Goal: Task Accomplishment & Management: Manage account settings

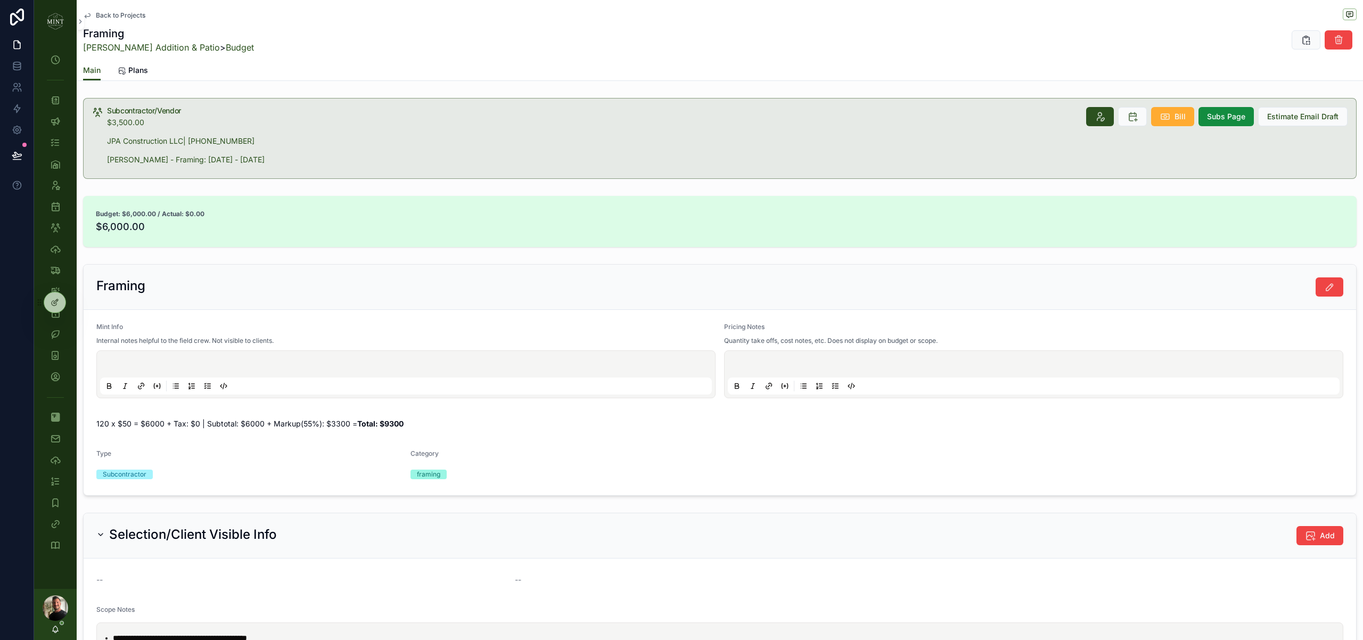
click at [526, 194] on div "Budget: $6,000.00 / Actual: $0.00 $6,000.00" at bounding box center [720, 222] width 1287 height 60
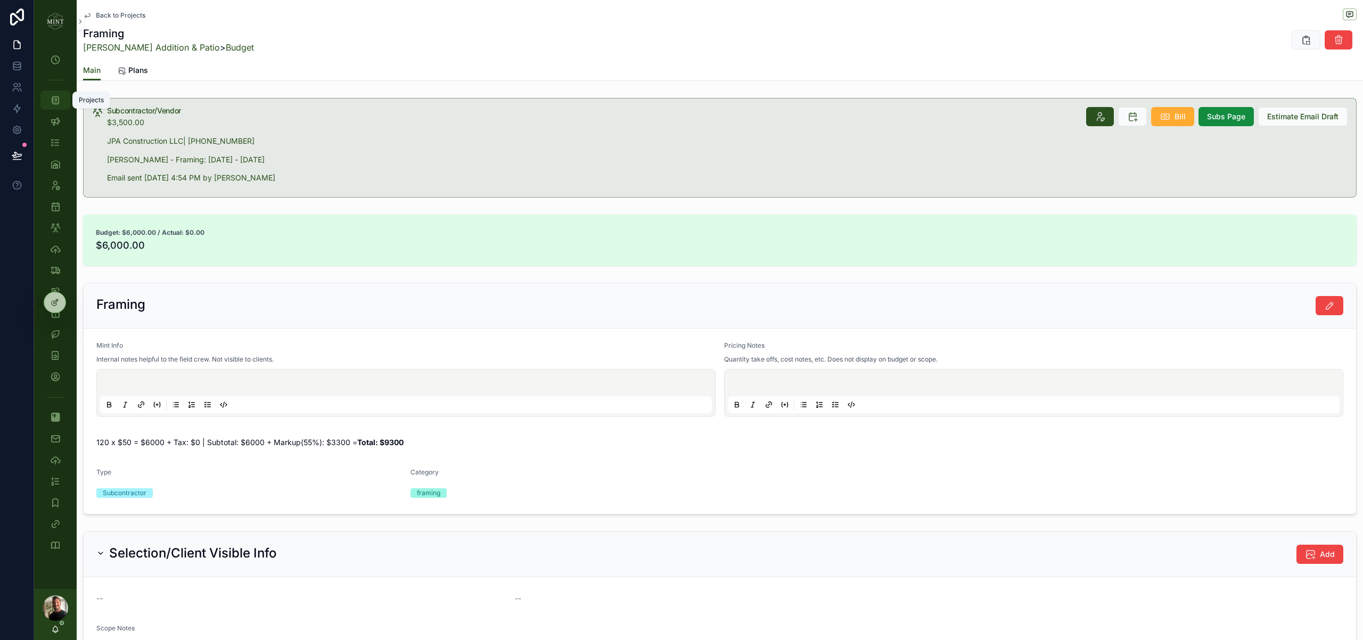
click at [61, 102] on div "Projects" at bounding box center [55, 100] width 17 height 17
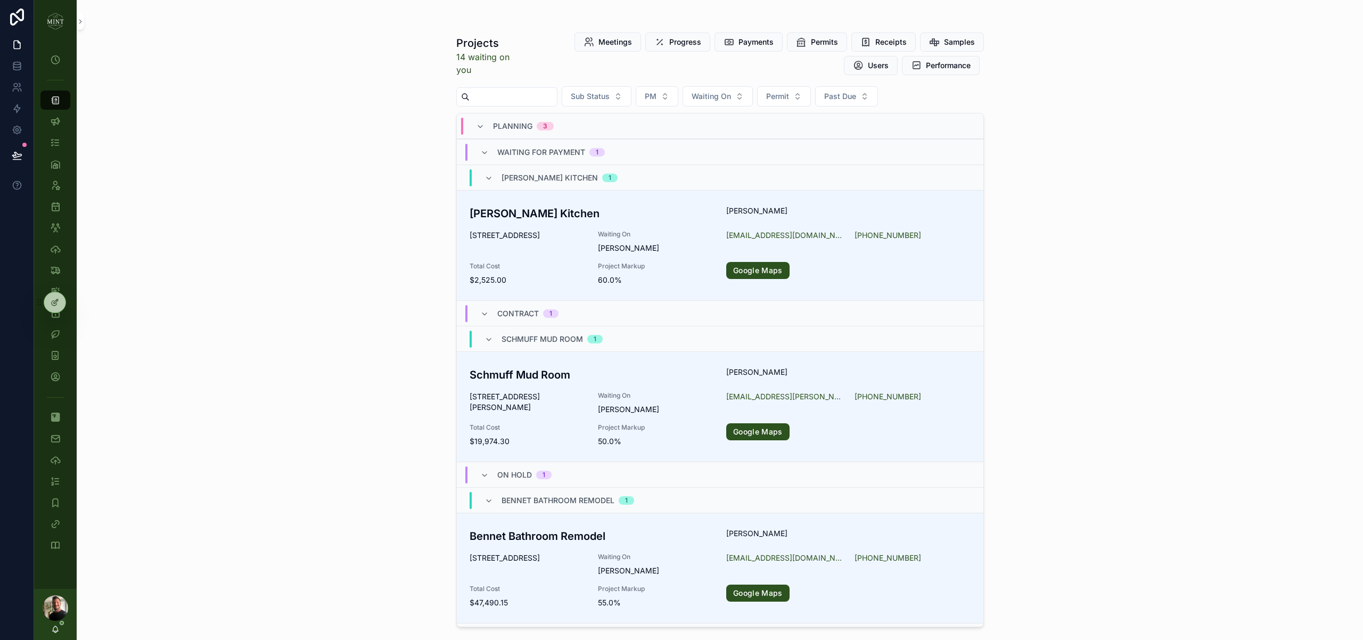
click at [532, 99] on input "scrollable content" at bounding box center [513, 96] width 87 height 15
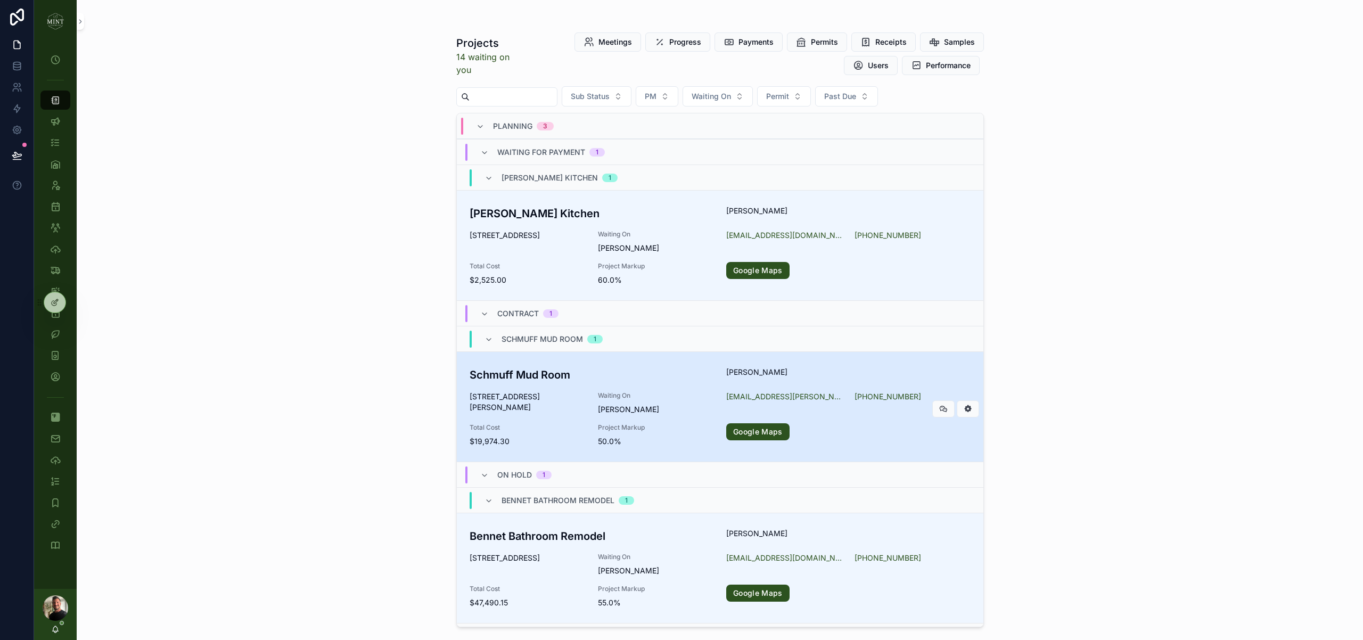
click at [550, 383] on div "Schmuff Mud Room [PERSON_NAME] [STREET_ADDRESS][PERSON_NAME] Waiting On Matt Sc…" at bounding box center [720, 407] width 501 height 80
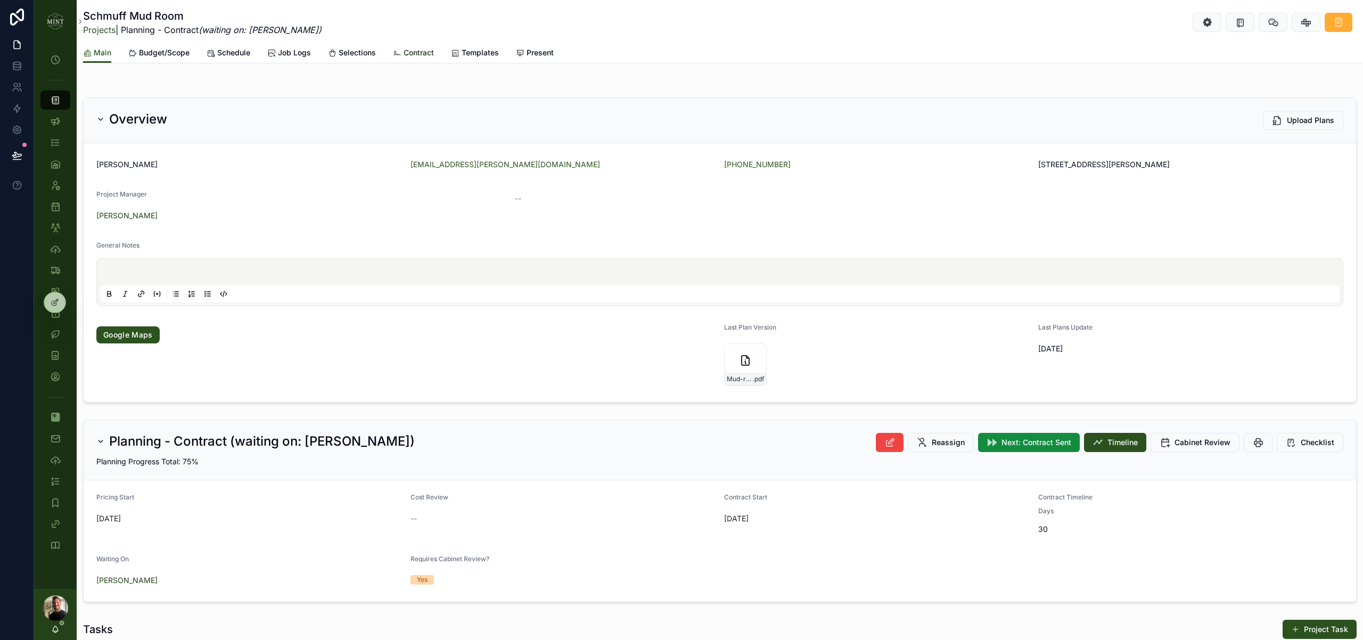
click at [427, 56] on span "Contract" at bounding box center [419, 52] width 30 height 11
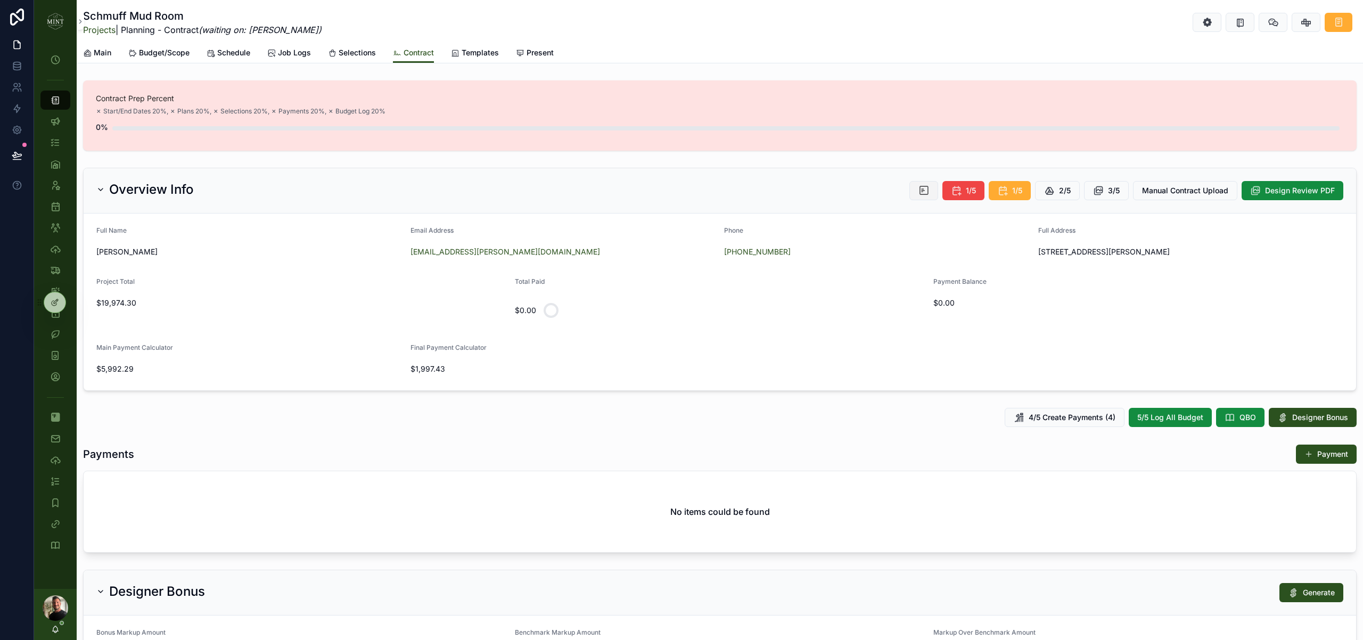
click at [934, 196] on button "scrollable content" at bounding box center [924, 190] width 29 height 19
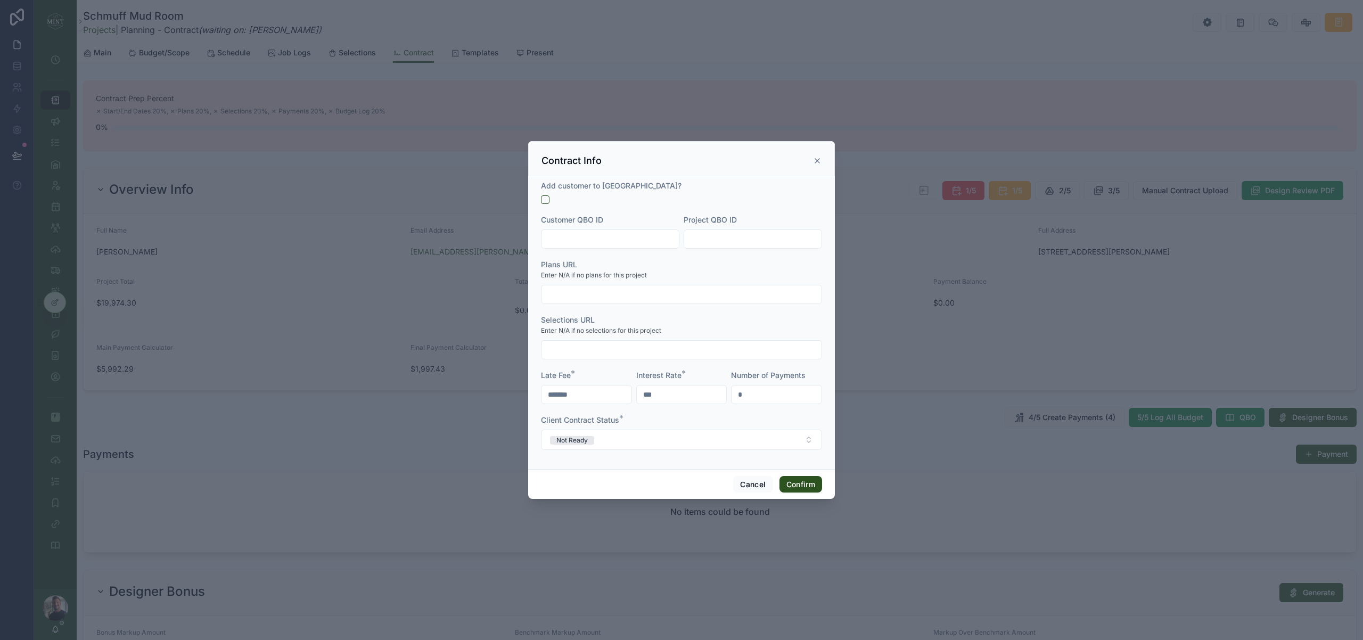
click at [567, 239] on input "text" at bounding box center [610, 239] width 137 height 15
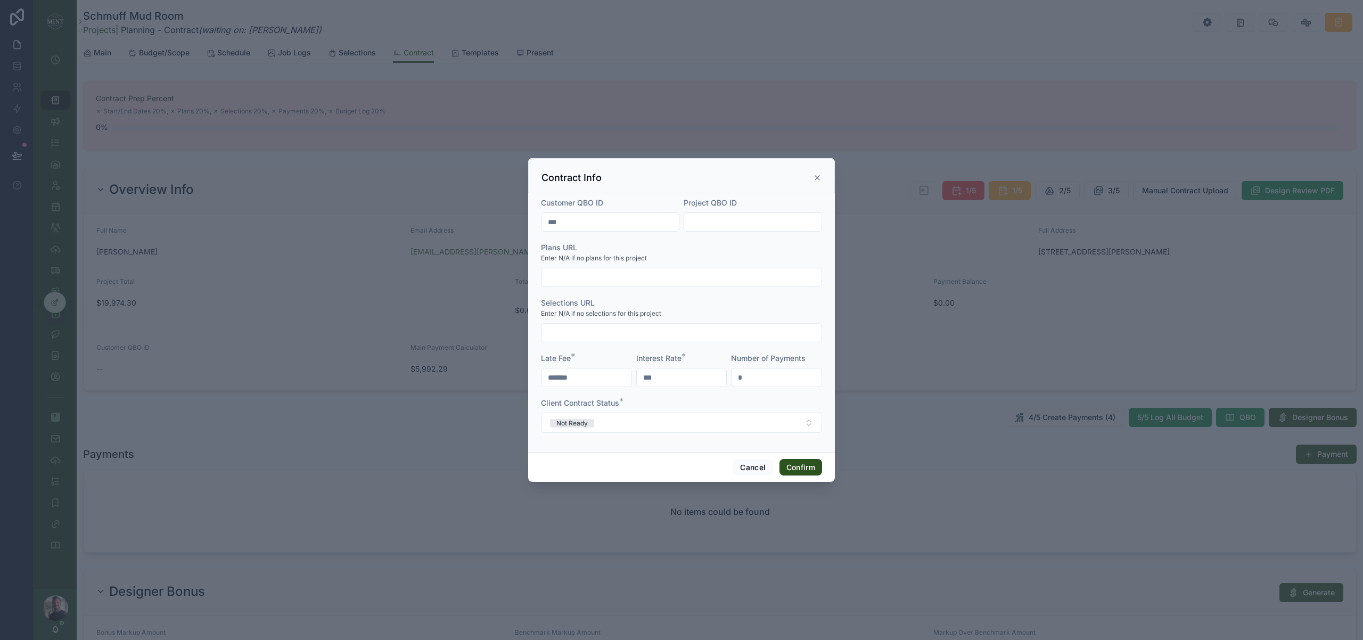
type input "***"
click at [775, 382] on input "*" at bounding box center [777, 377] width 90 height 15
type input "*"
click at [796, 399] on div "Client Contract Status *" at bounding box center [681, 403] width 281 height 11
click at [805, 465] on button "Confirm" at bounding box center [801, 467] width 43 height 17
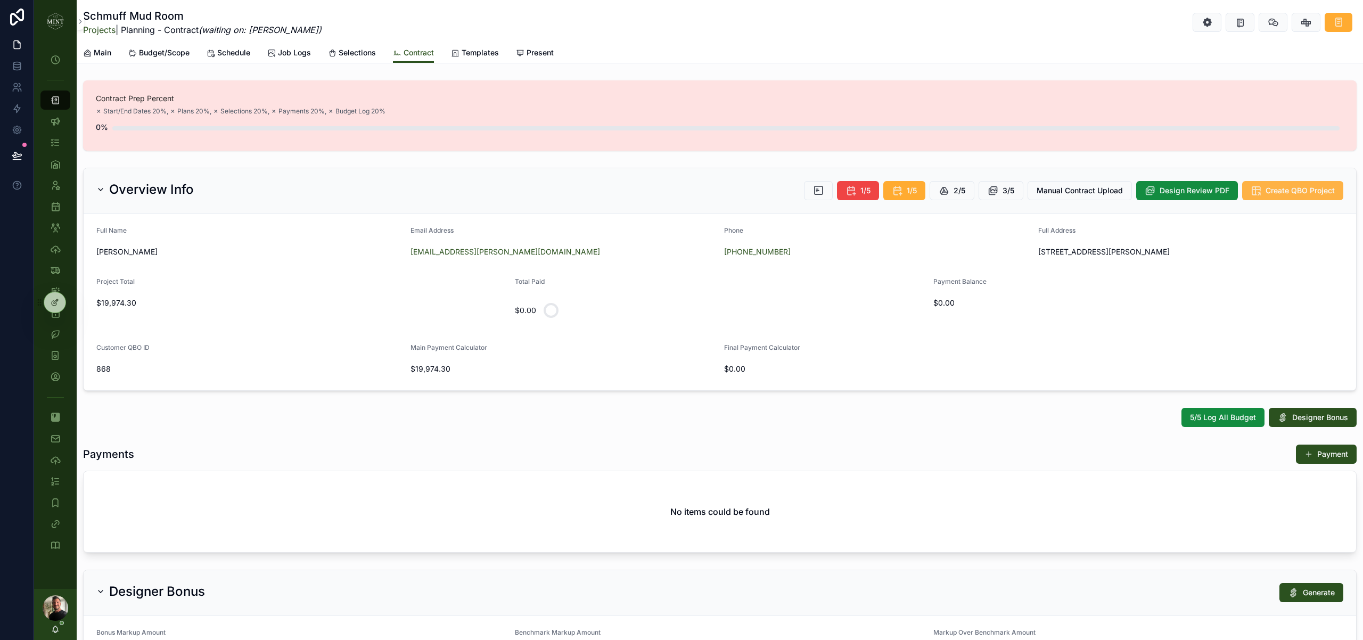
click at [1284, 188] on span "Create QBO Project" at bounding box center [1300, 190] width 69 height 11
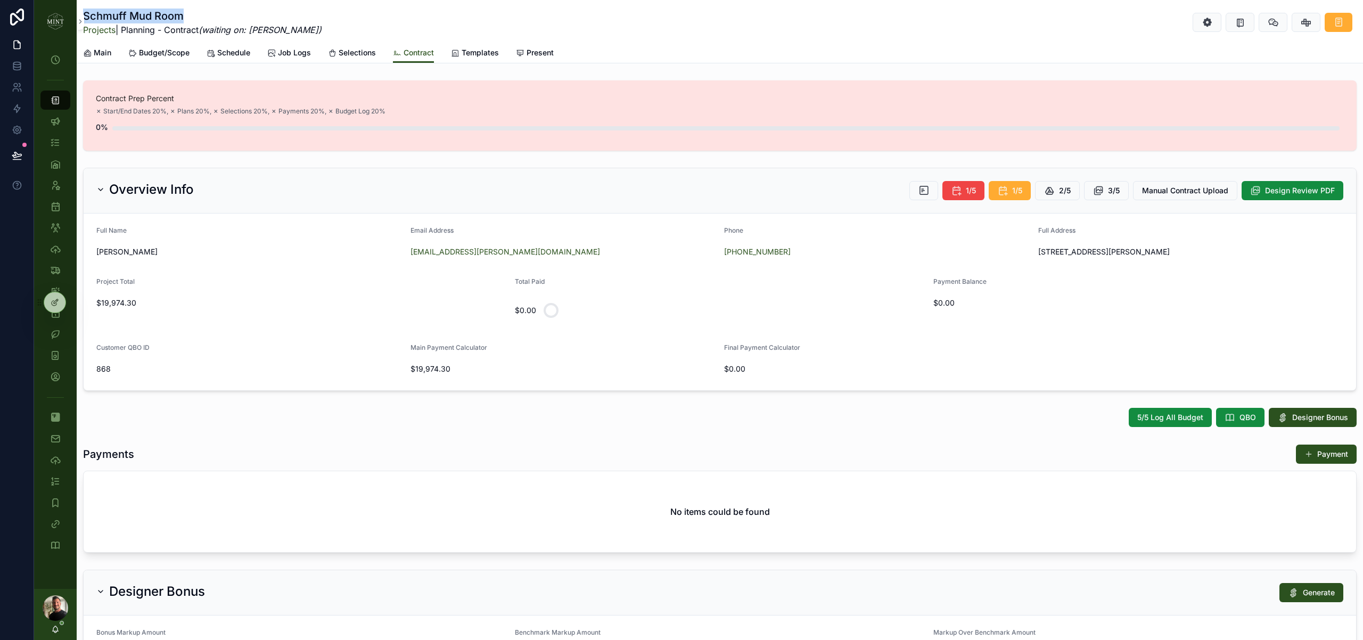
drag, startPoint x: 185, startPoint y: 15, endPoint x: 84, endPoint y: 14, distance: 101.7
click at [84, 14] on h1 "Schmuff Mud Room" at bounding box center [202, 16] width 239 height 15
copy h1 "Schmuff Mud Room"
click at [529, 404] on div "5/5 Log All Budget QBO Designer Bonus" at bounding box center [720, 418] width 1287 height 28
click at [933, 193] on button "scrollable content" at bounding box center [924, 190] width 29 height 19
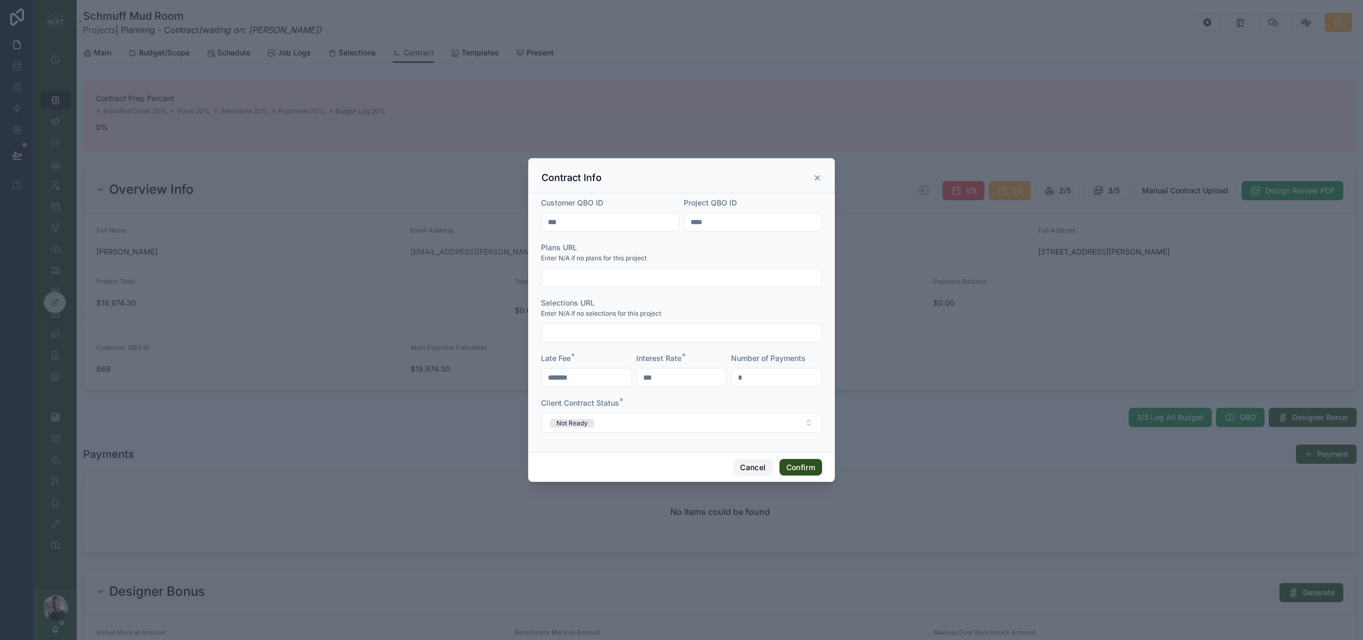
click at [754, 464] on button "Cancel" at bounding box center [752, 467] width 39 height 17
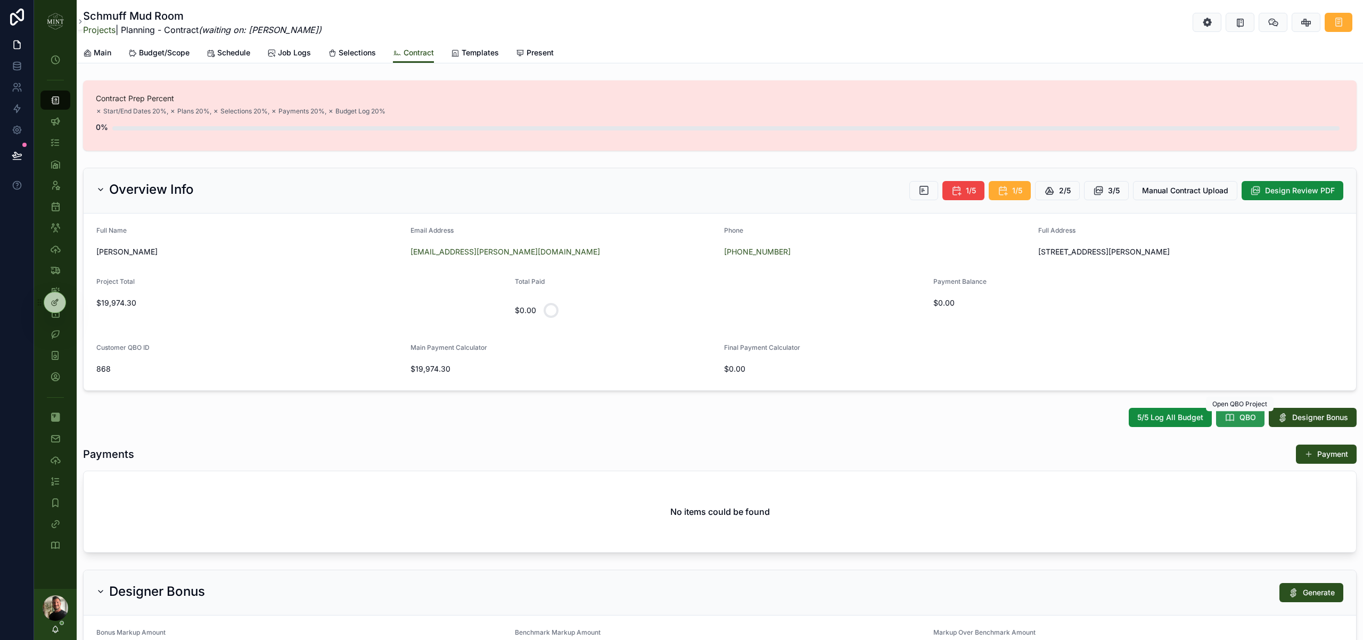
click at [1229, 419] on icon "scrollable content" at bounding box center [1230, 417] width 11 height 11
click at [923, 186] on div "My Time Clock Projects Client Chats Tasks Assets Employees Schedule Subs & Vend…" at bounding box center [698, 320] width 1329 height 640
click at [923, 191] on icon "scrollable content" at bounding box center [924, 190] width 11 height 11
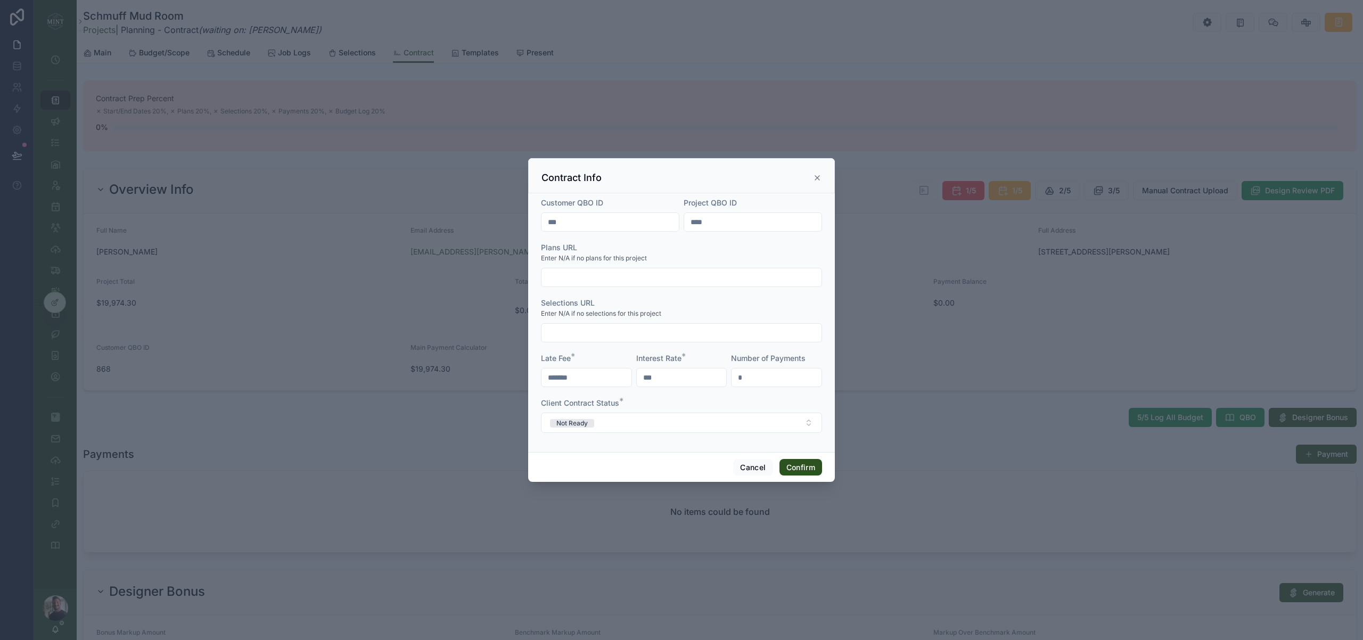
click at [726, 224] on input "****" at bounding box center [752, 222] width 137 height 15
type input "****"
click at [812, 472] on button "Confirm" at bounding box center [801, 467] width 43 height 17
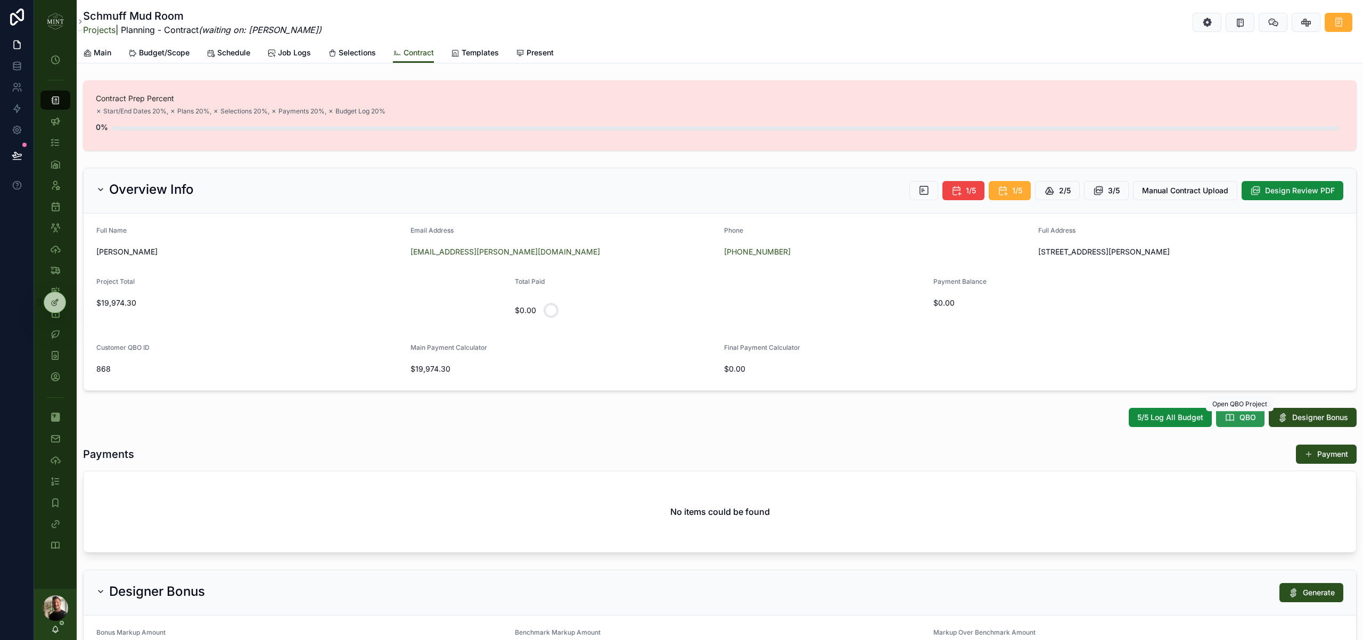
click at [1236, 423] on button "QBO" at bounding box center [1240, 417] width 48 height 19
